Goal: Find specific page/section: Find specific page/section

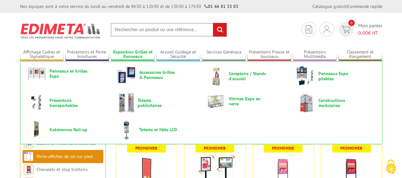
click at [136, 57] on link "Exposition Grilles et Panneaux" at bounding box center [133, 54] width 44 height 10
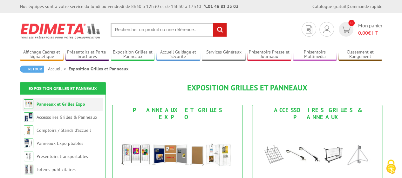
click at [47, 106] on link "Panneaux et Grilles Expo" at bounding box center [61, 104] width 49 height 6
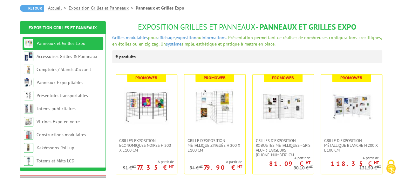
scroll to position [105, 0]
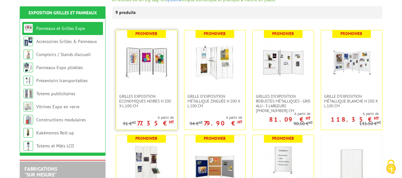
click at [148, 82] on img at bounding box center [146, 62] width 45 height 45
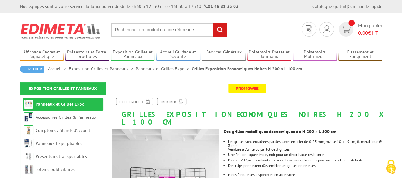
click at [188, 31] on input "text" at bounding box center [169, 30] width 116 height 14
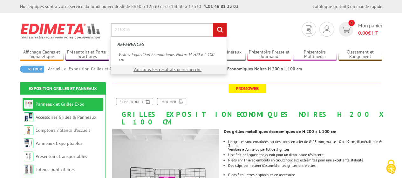
type input "216316"
click at [213, 23] on input "rechercher" at bounding box center [220, 30] width 14 height 14
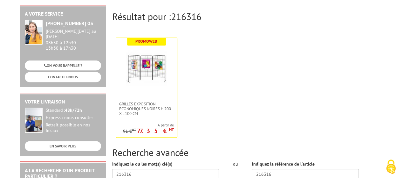
scroll to position [82, 0]
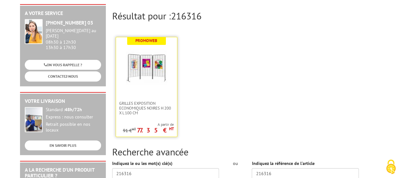
click at [151, 110] on div "Promoweb Grilles Exposition Economiques Noires H 200 x L 100 cm A partir de 77.…" at bounding box center [147, 87] width 62 height 100
click at [149, 101] on span "Grilles Exposition Economiques Noires H 200 x L 100 cm" at bounding box center [146, 108] width 55 height 14
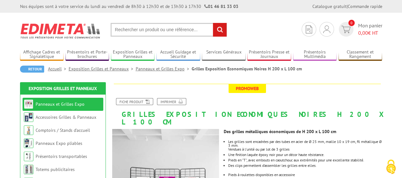
click at [146, 32] on input "text" at bounding box center [169, 30] width 116 height 14
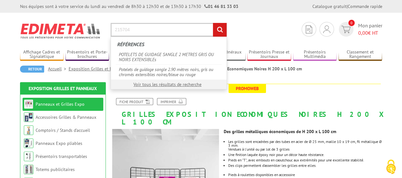
type input "215704"
click at [213, 23] on input "rechercher" at bounding box center [220, 30] width 14 height 14
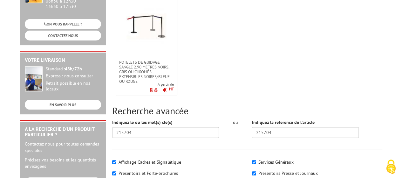
scroll to position [116, 0]
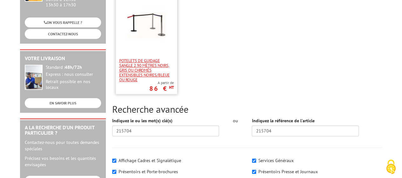
click at [153, 68] on span "Potelets de guidage sangle 2.90 mètres noirs, gris ou chromés extensibles noire…" at bounding box center [146, 70] width 55 height 24
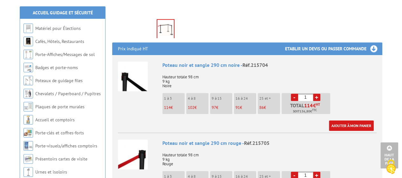
scroll to position [212, 0]
